Goal: Information Seeking & Learning: Learn about a topic

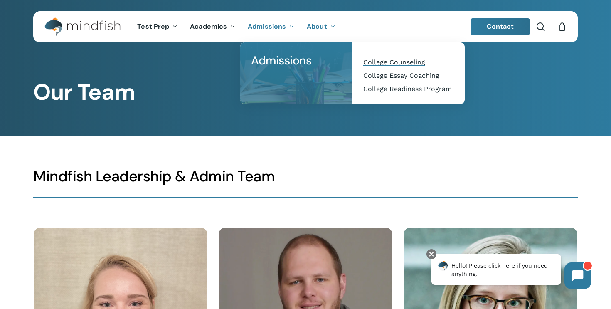
click at [388, 62] on span "College Counseling" at bounding box center [394, 62] width 62 height 8
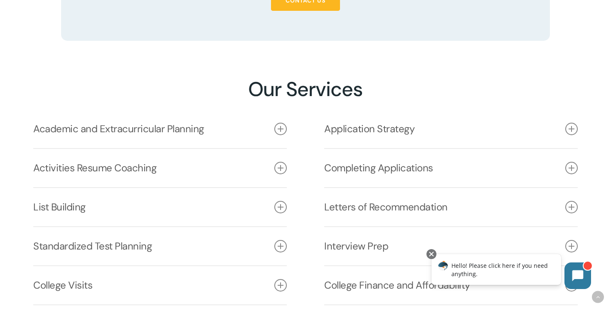
scroll to position [1136, 0]
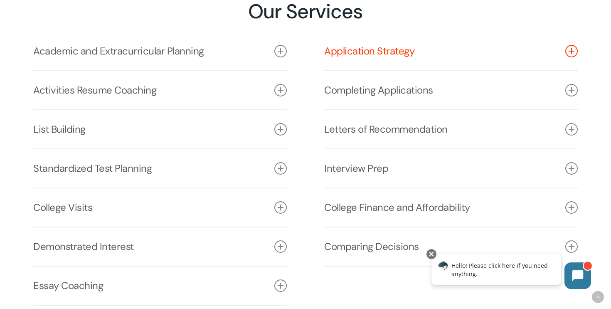
click at [347, 51] on link "Application Strategy" at bounding box center [451, 51] width 254 height 38
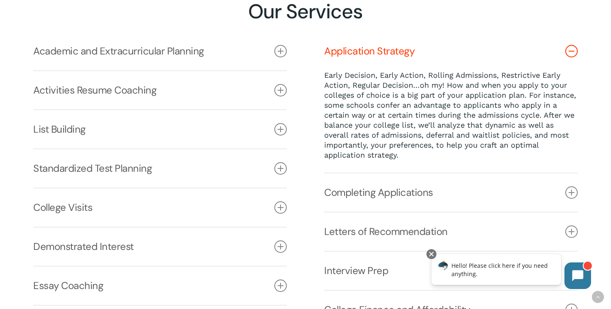
click at [346, 52] on link "Application Strategy" at bounding box center [451, 51] width 254 height 38
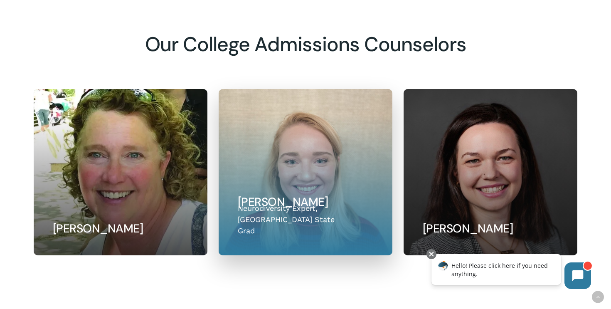
scroll to position [2671, 0]
click at [271, 101] on link at bounding box center [305, 171] width 173 height 165
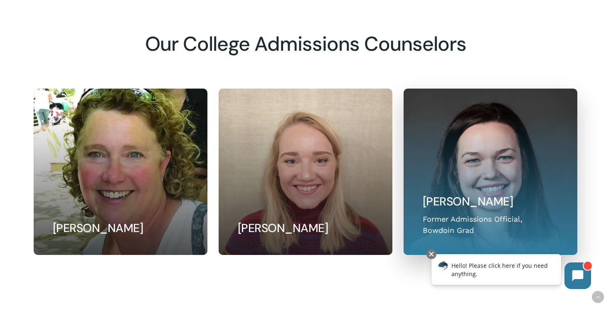
click at [444, 180] on link at bounding box center [490, 171] width 173 height 165
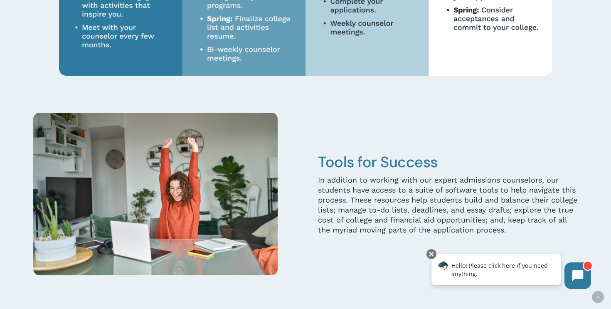
scroll to position [2166, 0]
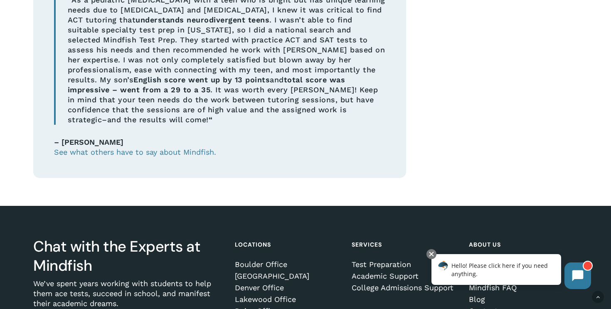
scroll to position [838, 0]
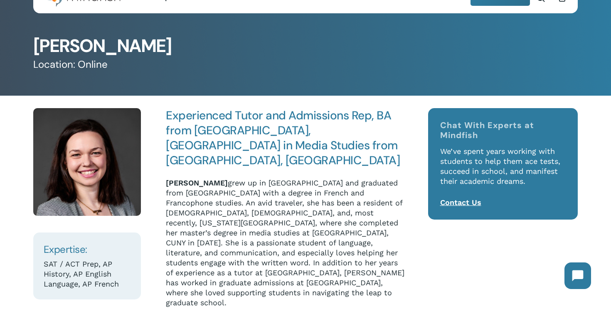
scroll to position [76, 0]
